Goal: Task Accomplishment & Management: Use online tool/utility

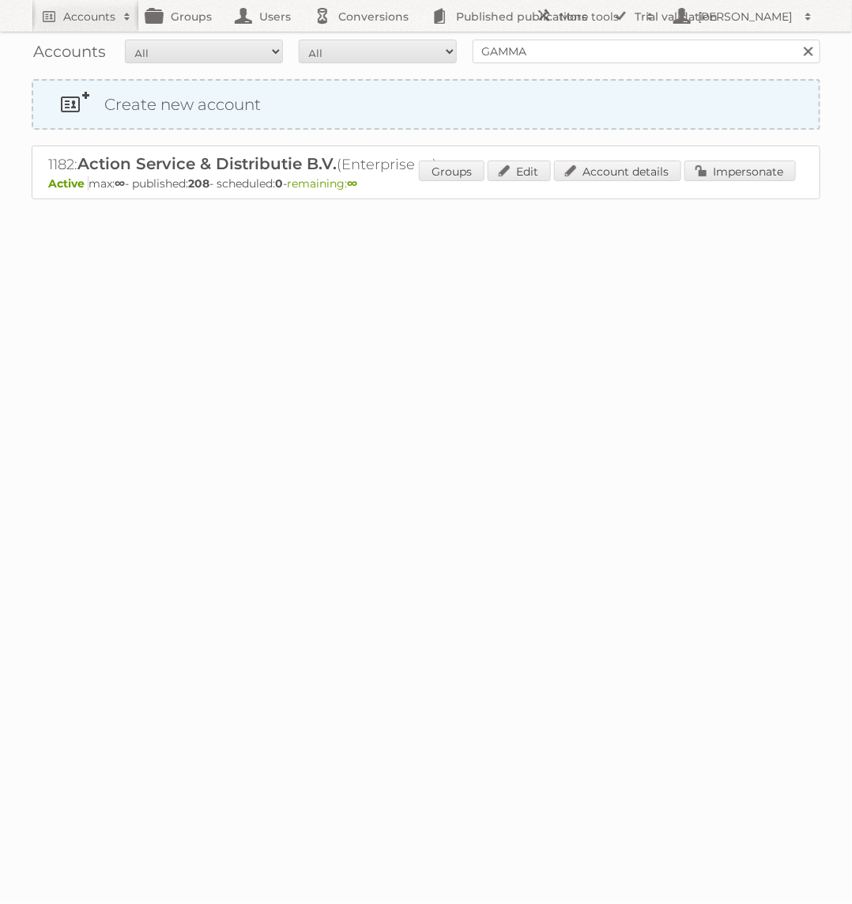
type input "GAMMA"
click at [796, 40] on input "Search" at bounding box center [808, 52] width 24 height 24
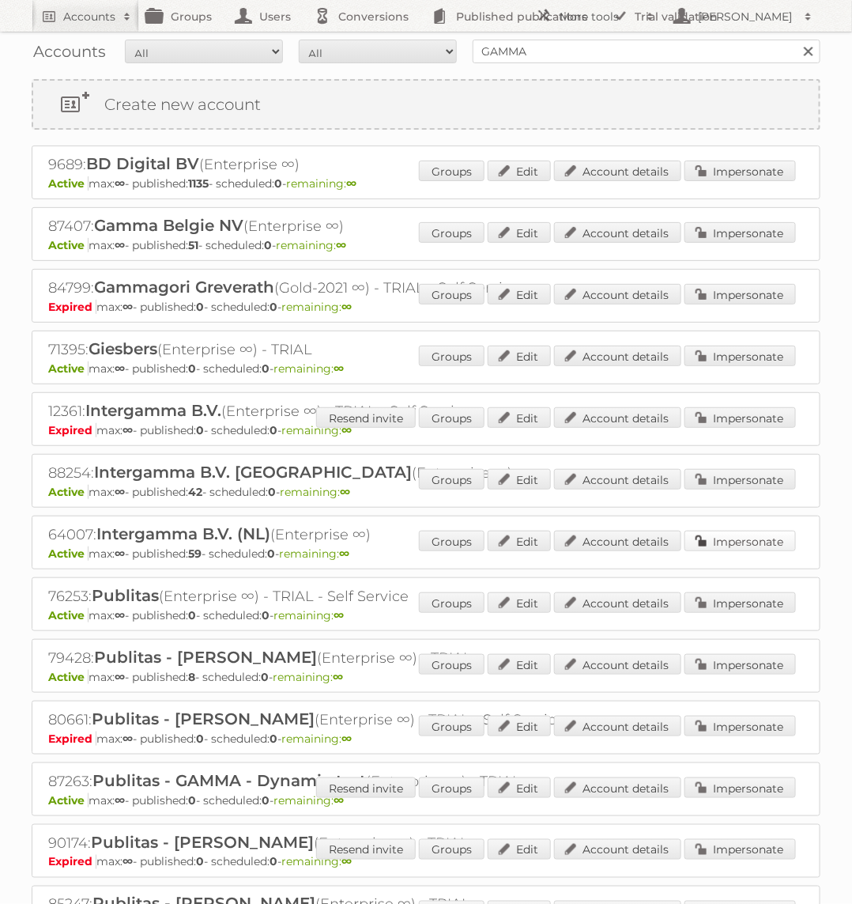
click at [746, 530] on link "Impersonate" at bounding box center [740, 540] width 111 height 21
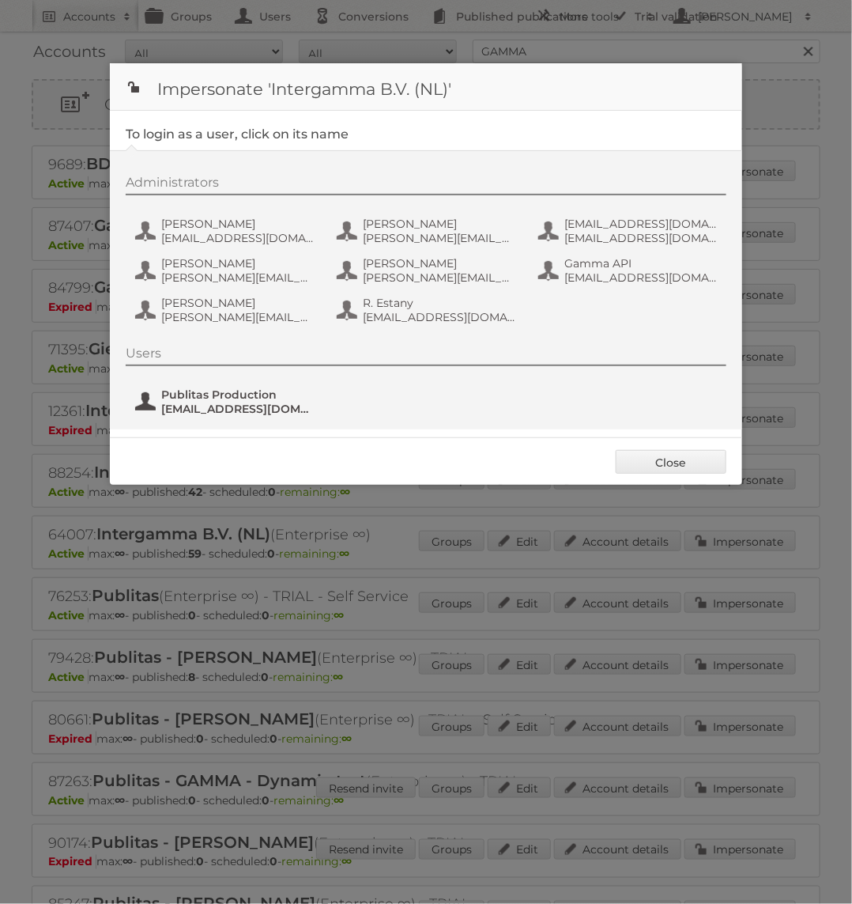
click at [212, 392] on span "Publitas Production" at bounding box center [237, 394] width 153 height 14
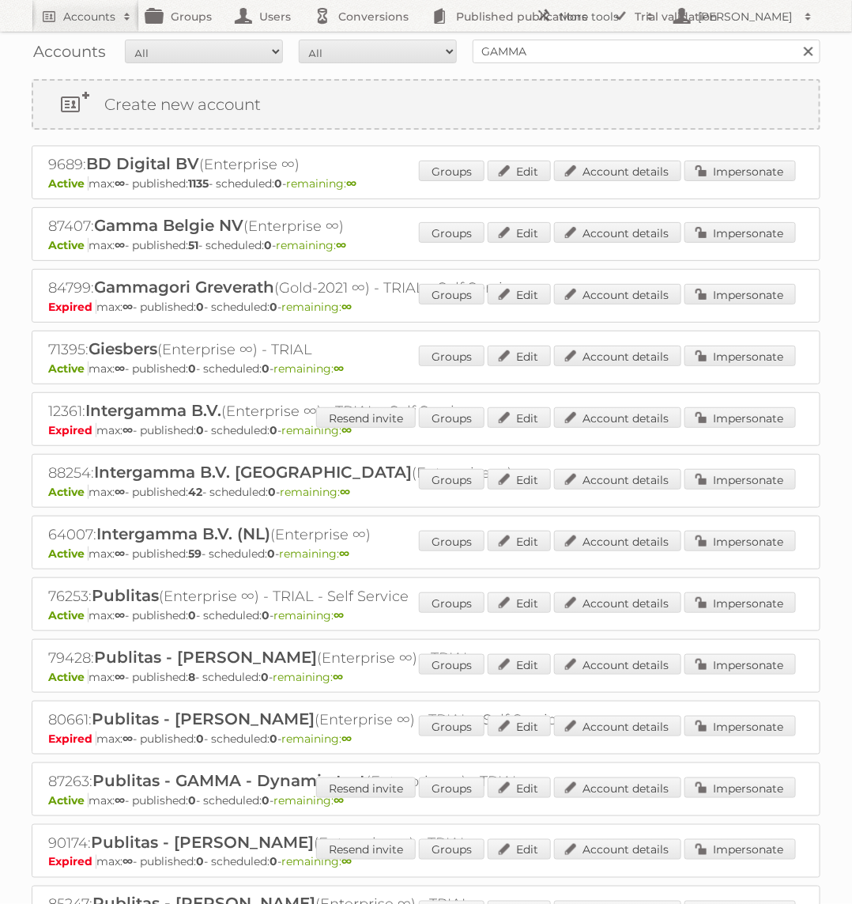
click at [719, 240] on div "Groups Edit Account details Impersonate" at bounding box center [607, 234] width 377 height 24
click at [719, 227] on link "Impersonate" at bounding box center [740, 232] width 111 height 21
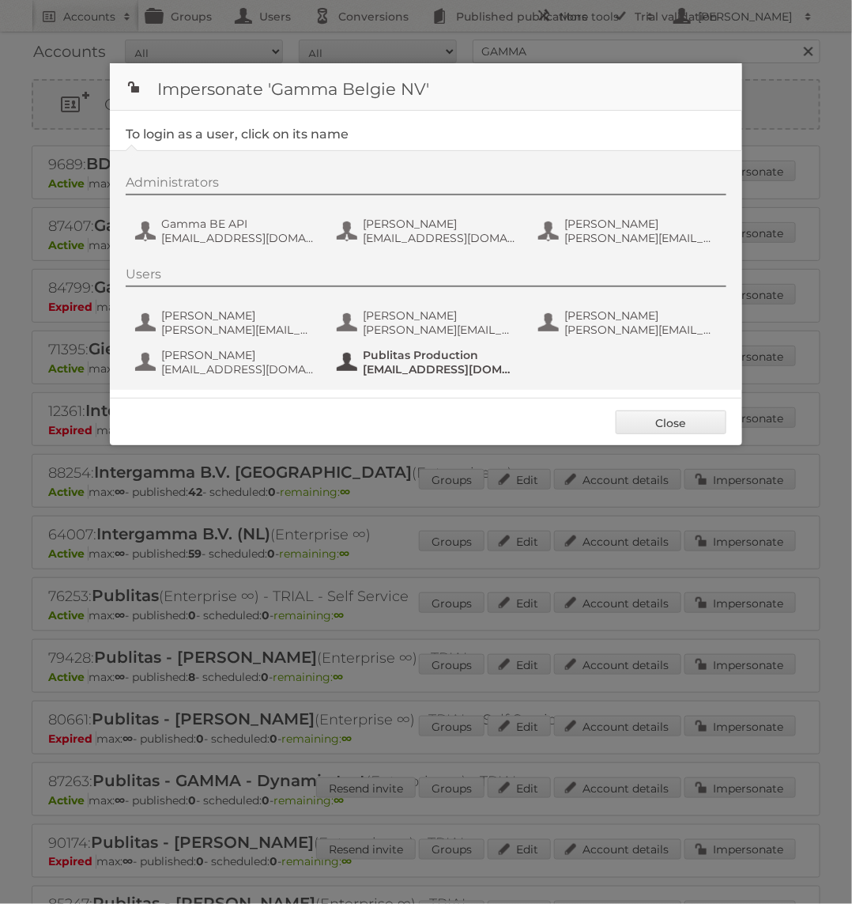
click at [406, 376] on button "Publitas Production fs+gammabe@publitas.com" at bounding box center [428, 362] width 186 height 32
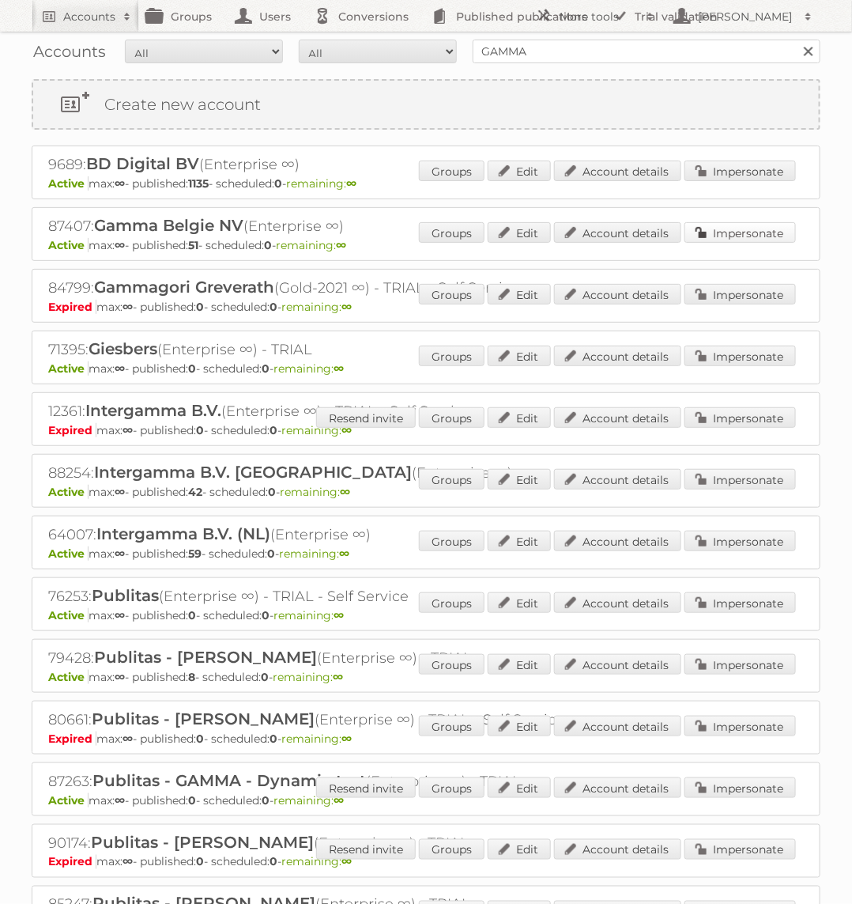
click at [751, 228] on link "Impersonate" at bounding box center [740, 232] width 111 height 21
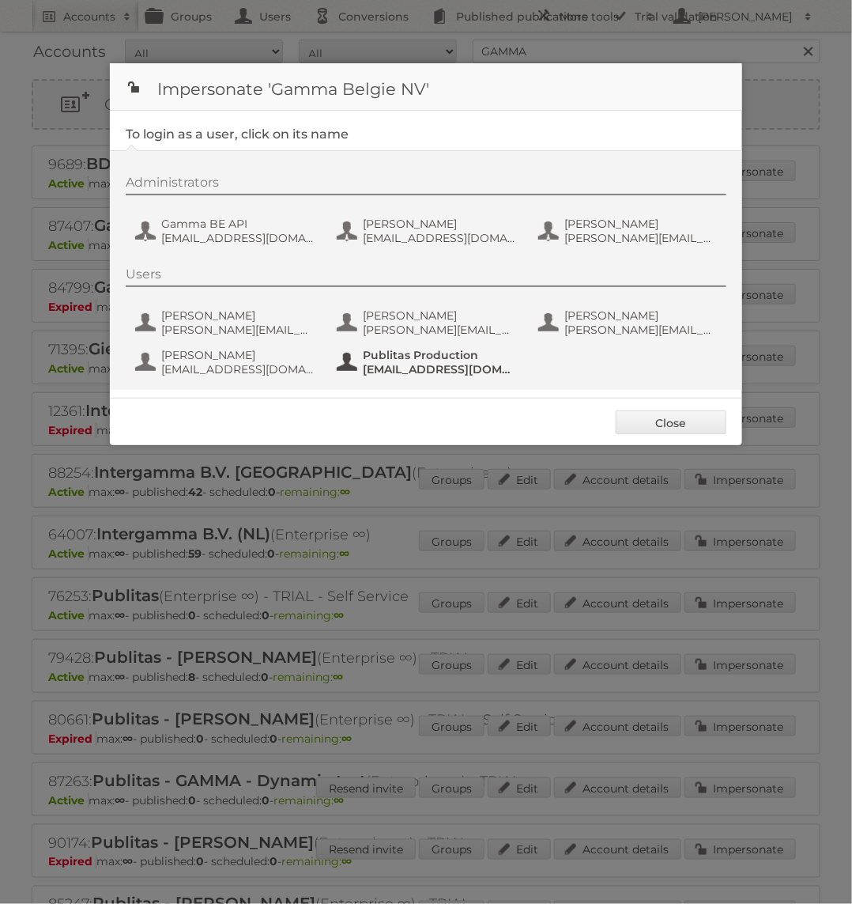
click at [396, 350] on span "Publitas Production" at bounding box center [439, 355] width 153 height 14
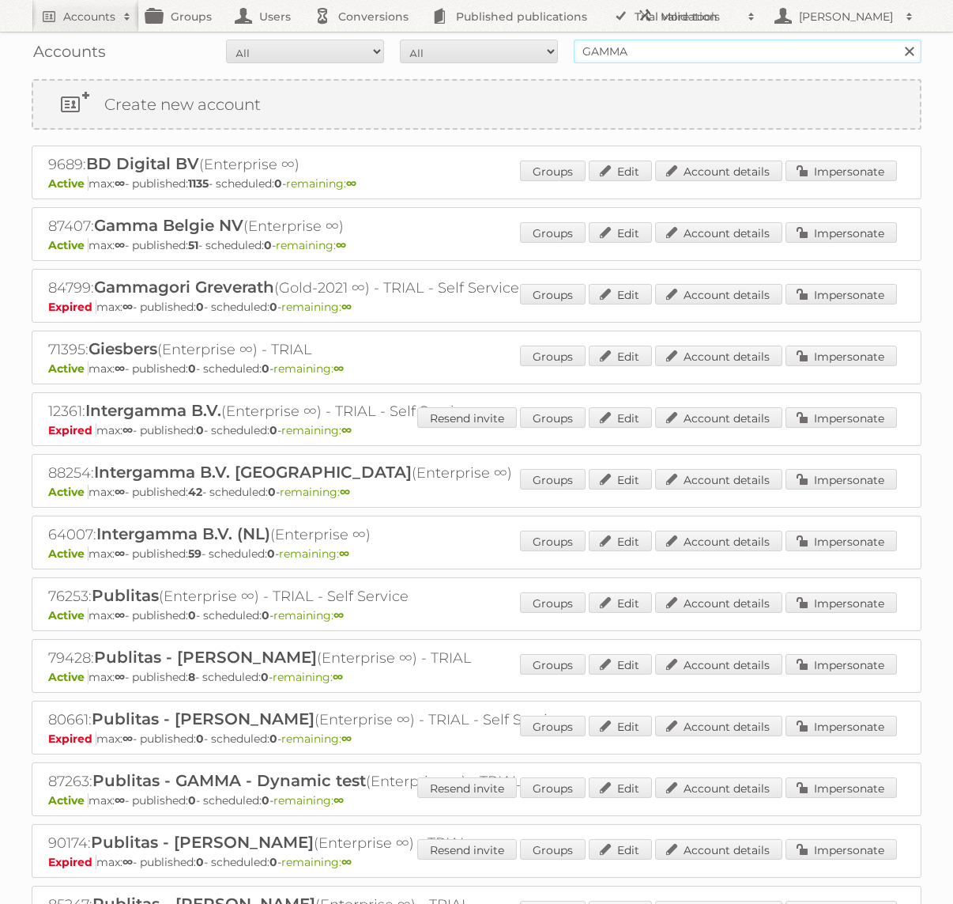
click at [602, 55] on input "GAMMA" at bounding box center [748, 52] width 348 height 24
type input "Horesca"
click at [851, 40] on input "Search" at bounding box center [909, 52] width 24 height 24
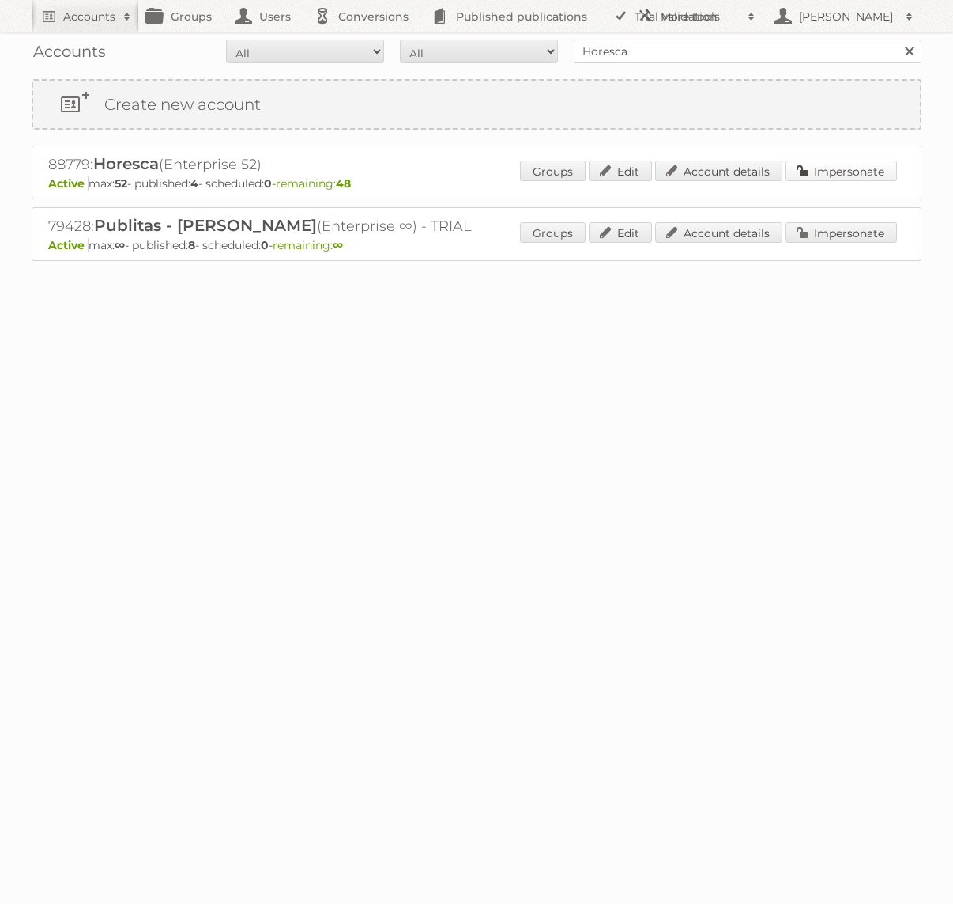
click at [855, 176] on link "Impersonate" at bounding box center [841, 170] width 111 height 21
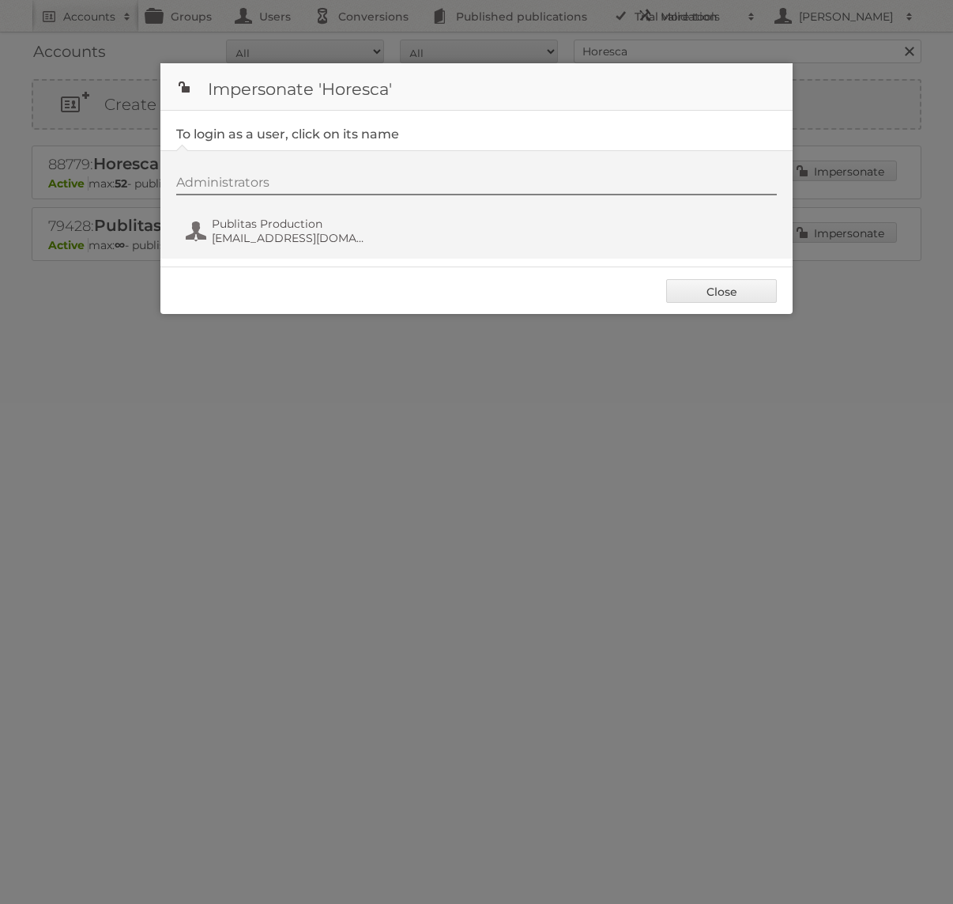
click at [277, 249] on div "Administrators Publitas Production [EMAIL_ADDRESS][DOMAIN_NAME]" at bounding box center [484, 213] width 617 height 76
click at [277, 226] on span "Publitas Production" at bounding box center [288, 224] width 153 height 14
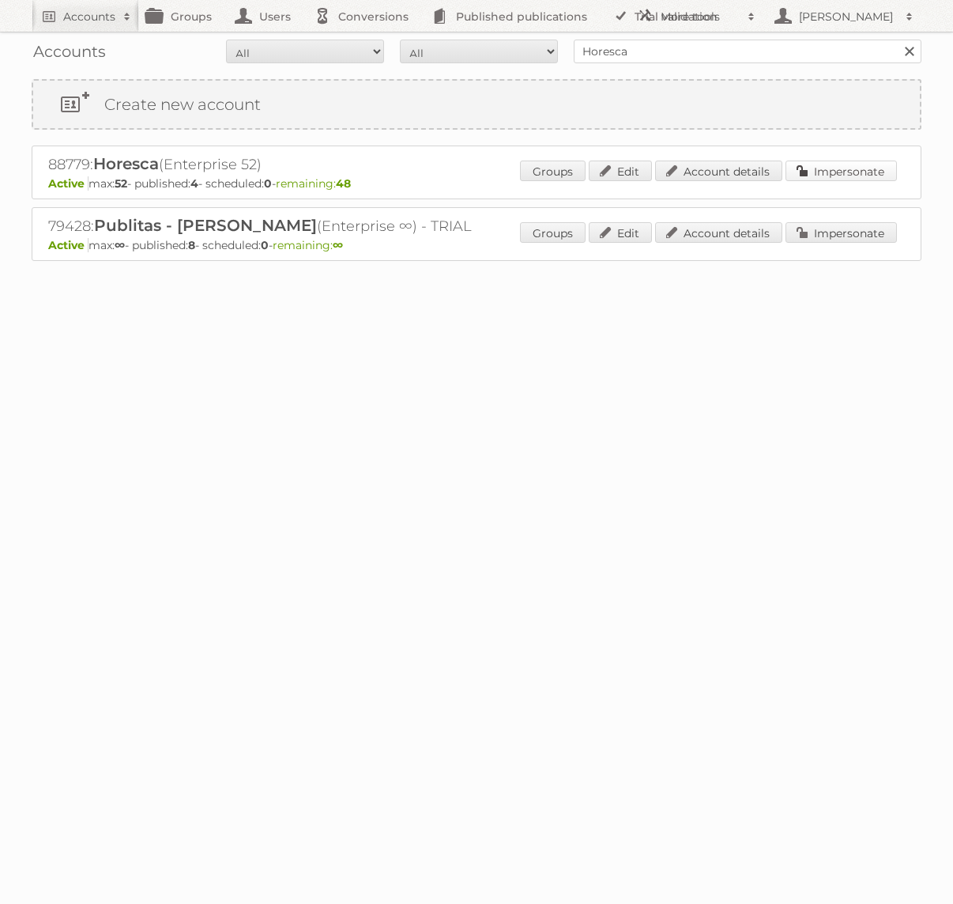
click at [855, 170] on link "Impersonate" at bounding box center [841, 170] width 111 height 21
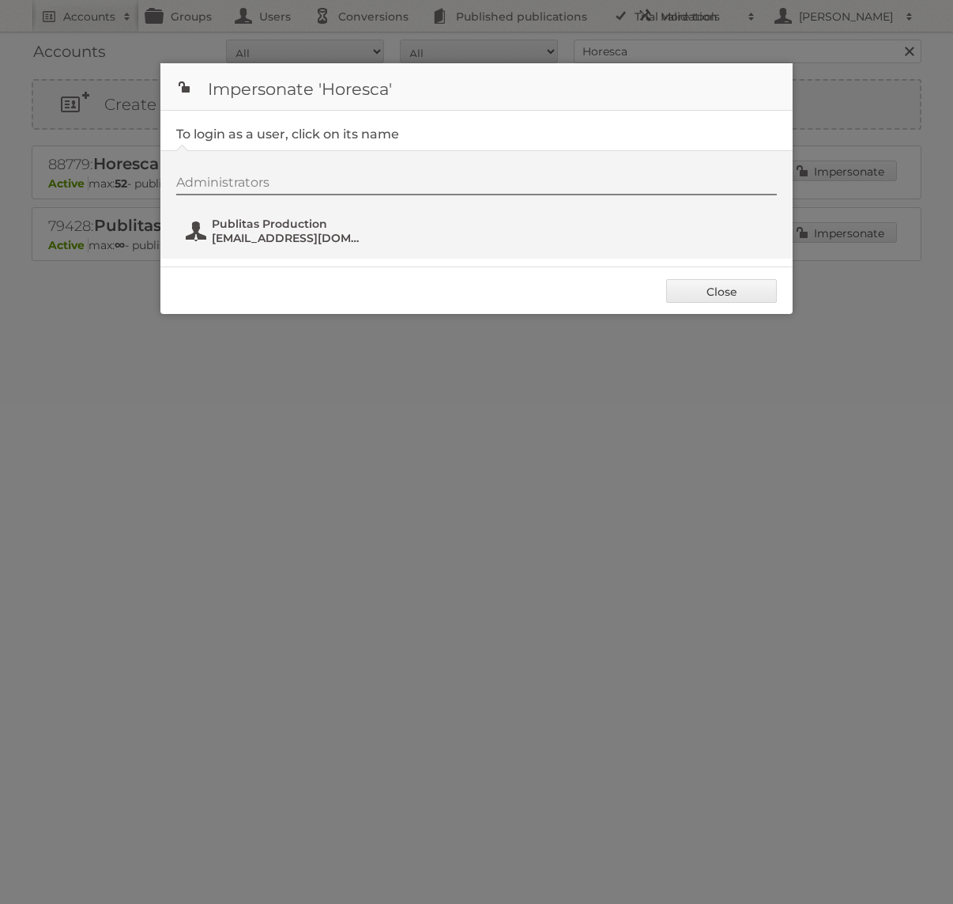
click at [306, 240] on span "[EMAIL_ADDRESS][DOMAIN_NAME]" at bounding box center [288, 238] width 153 height 14
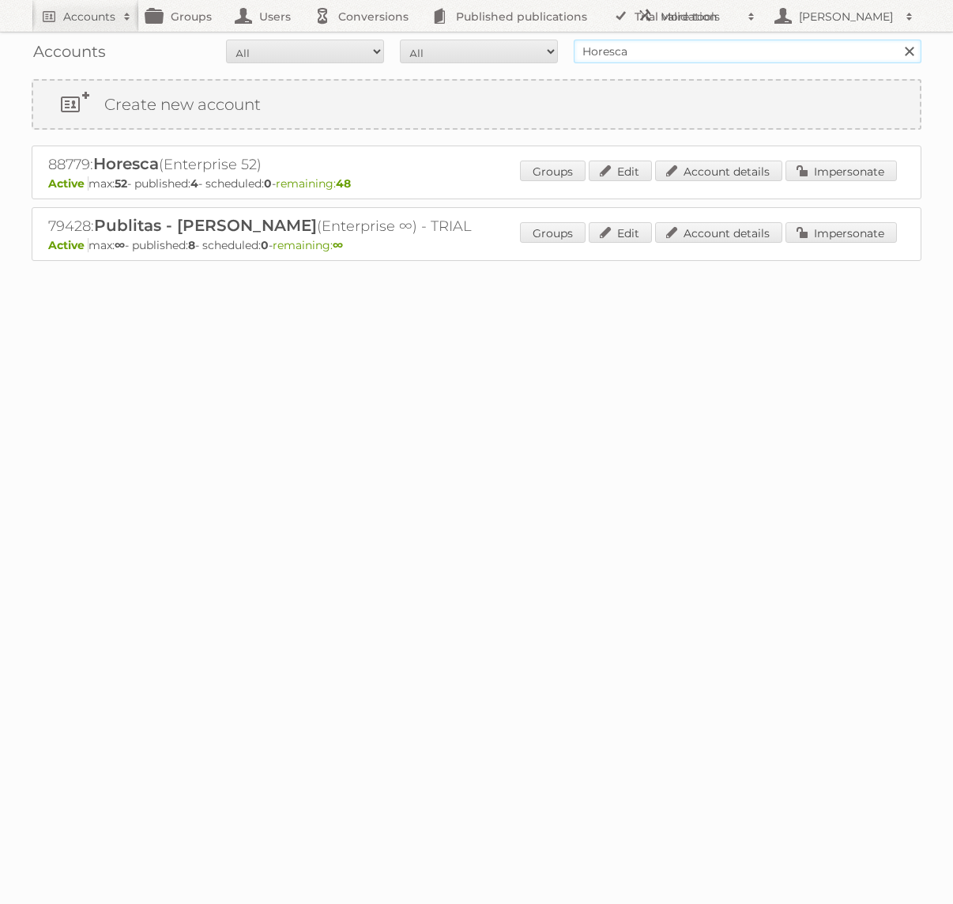
click at [696, 54] on input "Horesca" at bounding box center [748, 52] width 348 height 24
type input "Action PIA"
click at [897, 40] on input "Search" at bounding box center [909, 52] width 24 height 24
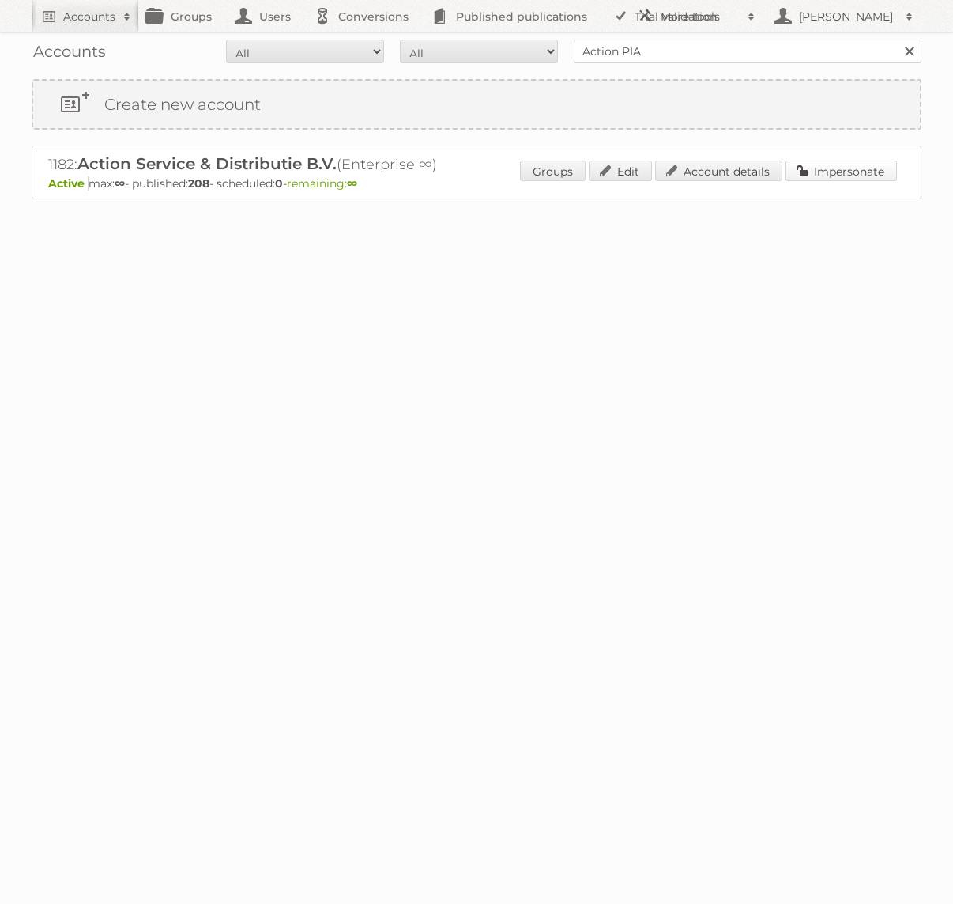
click at [822, 165] on link "Impersonate" at bounding box center [841, 170] width 111 height 21
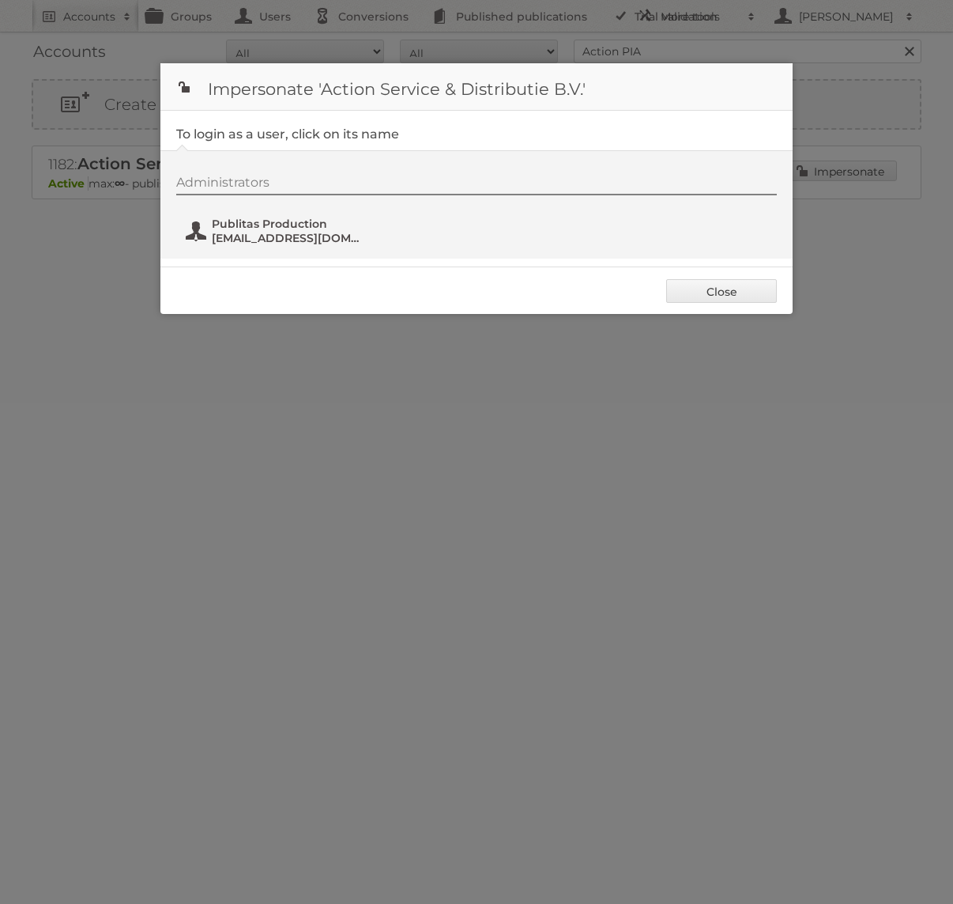
click at [281, 217] on span "Publitas Production" at bounding box center [288, 224] width 153 height 14
